Goal: Information Seeking & Learning: Learn about a topic

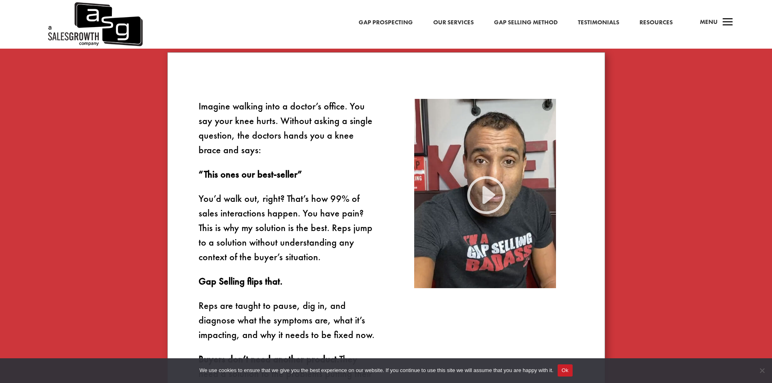
scroll to position [502, 0]
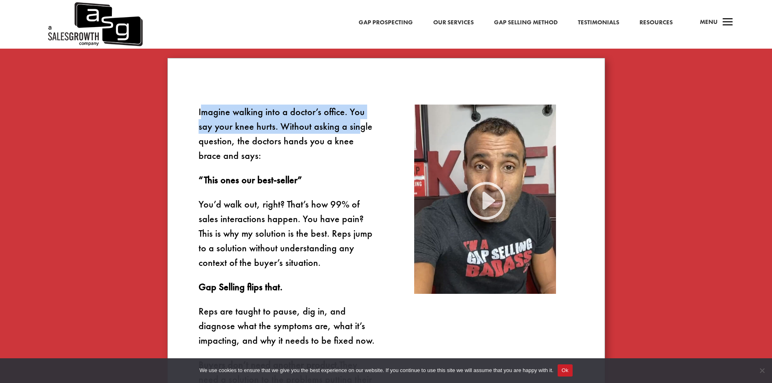
drag, startPoint x: 208, startPoint y: 116, endPoint x: 355, endPoint y: 122, distance: 147.6
click at [355, 122] on p "Imagine walking into a doctor’s office. You say your knee hurts. Without asking…" at bounding box center [286, 139] width 177 height 68
click at [323, 134] on p "Imagine walking into a doctor’s office. You say your knee hurts. Without asking…" at bounding box center [286, 139] width 177 height 68
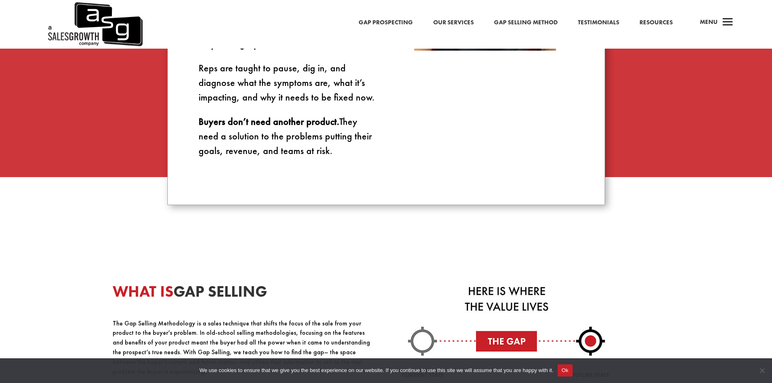
scroll to position [907, 0]
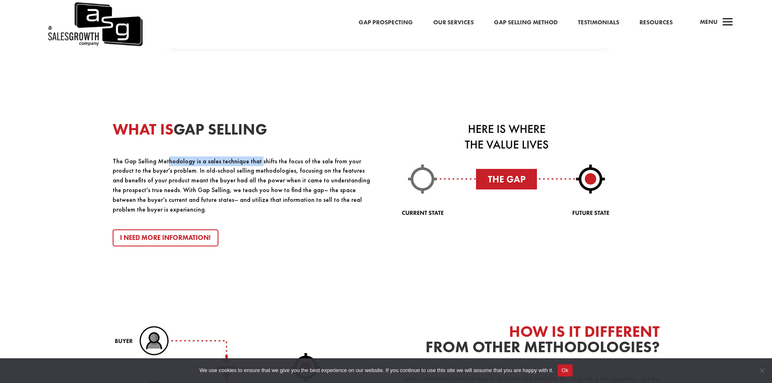
drag, startPoint x: 166, startPoint y: 160, endPoint x: 275, endPoint y: 170, distance: 109.4
click at [275, 170] on p "The Gap Selling Methodology is a sales technique that shifts the focus of the s…" at bounding box center [242, 185] width 258 height 58
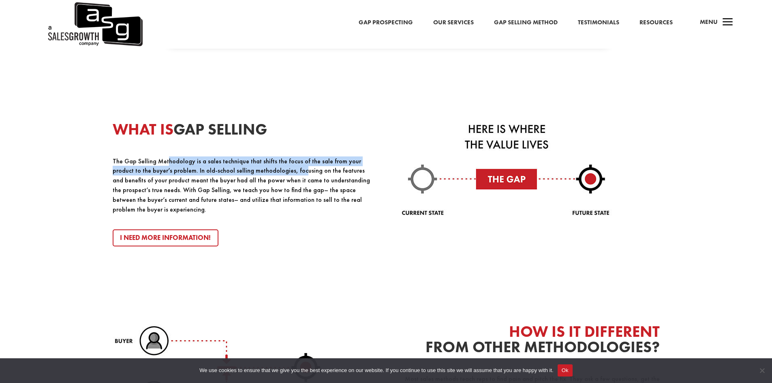
click at [275, 170] on p "The Gap Selling Methodology is a sales technique that shifts the focus of the s…" at bounding box center [242, 185] width 258 height 58
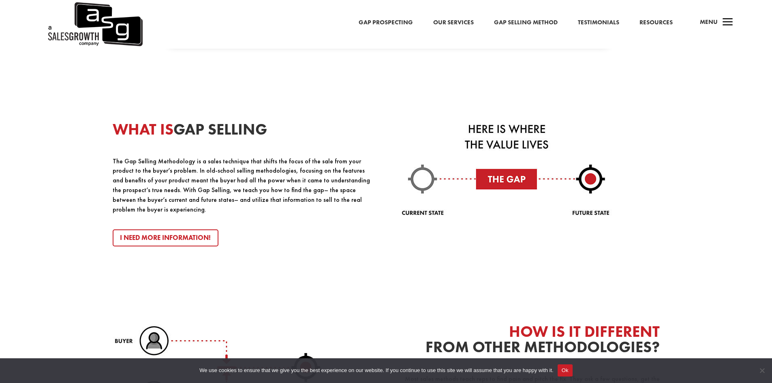
scroll to position [1029, 0]
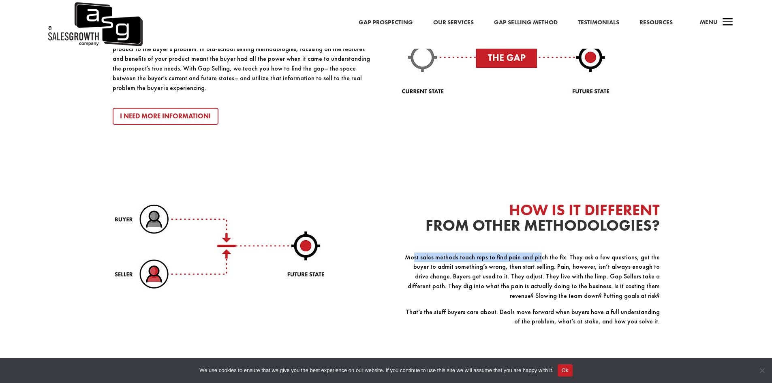
drag, startPoint x: 413, startPoint y: 247, endPoint x: 534, endPoint y: 253, distance: 121.3
click at [534, 253] on p "Most sales methods teach reps to find pain and pitch the fix. They ask a few qu…" at bounding box center [530, 279] width 258 height 55
click at [523, 261] on p "Most sales methods teach reps to find pain and pitch the fix. They ask a few qu…" at bounding box center [530, 279] width 258 height 55
drag, startPoint x: 471, startPoint y: 250, endPoint x: 516, endPoint y: 251, distance: 44.6
click at [516, 252] on p "Most sales methods teach reps to find pain and pitch the fix. They ask a few qu…" at bounding box center [530, 279] width 258 height 55
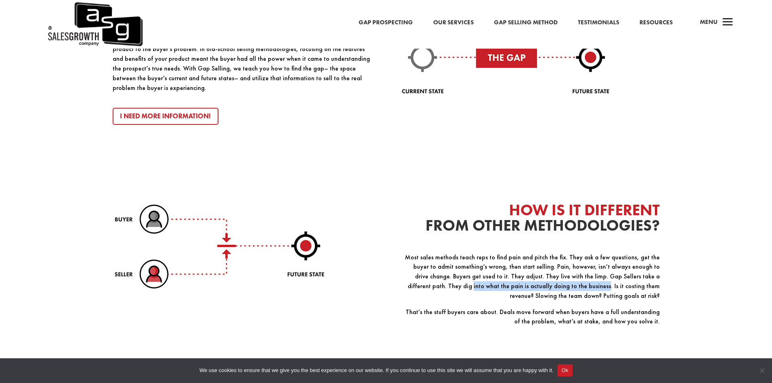
drag, startPoint x: 433, startPoint y: 279, endPoint x: 544, endPoint y: 281, distance: 110.6
click at [544, 281] on p "Most sales methods teach reps to find pain and pitch the fix. They ask a few qu…" at bounding box center [530, 279] width 258 height 55
